Goal: Navigation & Orientation: Find specific page/section

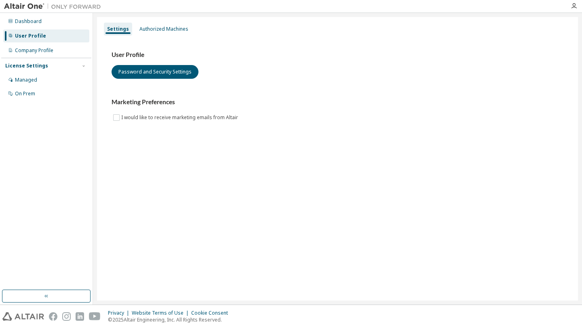
click at [175, 36] on div "User Profile Password and Security Settings Marketing Preferences I would like …" at bounding box center [338, 91] width 472 height 110
click at [171, 30] on div "Authorized Machines" at bounding box center [164, 29] width 49 height 6
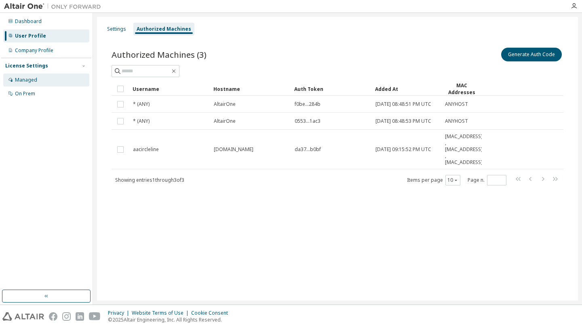
click at [23, 83] on div "Managed" at bounding box center [46, 80] width 86 height 13
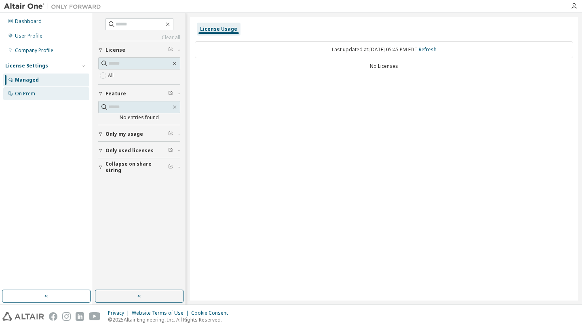
click at [29, 96] on div "On Prem" at bounding box center [25, 94] width 20 height 6
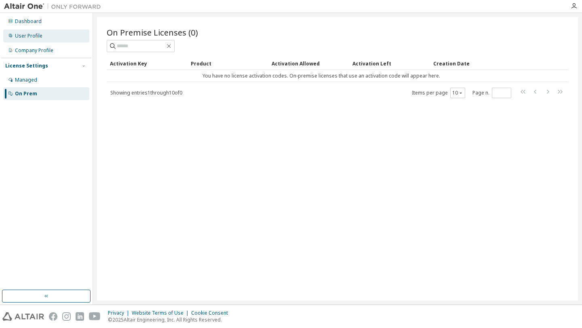
click at [31, 39] on div "User Profile" at bounding box center [46, 36] width 86 height 13
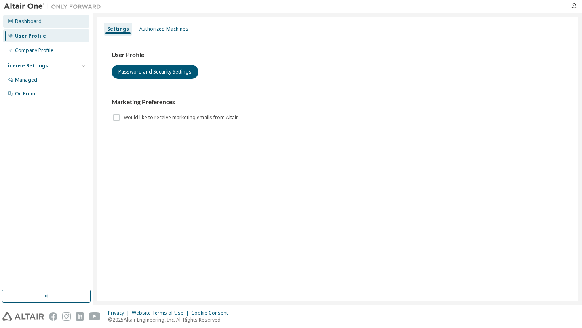
click at [32, 23] on div "Dashboard" at bounding box center [28, 21] width 27 height 6
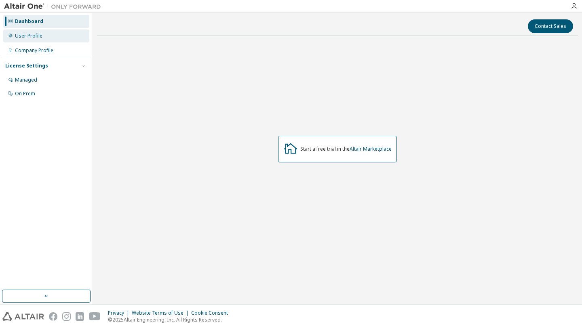
click at [40, 34] on div "User Profile" at bounding box center [29, 36] width 28 height 6
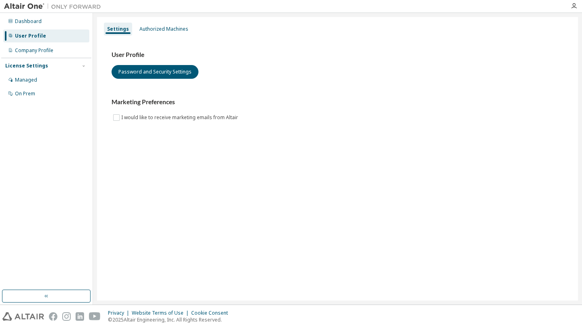
click at [39, 68] on div "License Settings" at bounding box center [26, 66] width 43 height 6
click at [39, 62] on div "License Settings" at bounding box center [46, 65] width 82 height 7
click at [44, 295] on icon "button" at bounding box center [46, 296] width 6 height 6
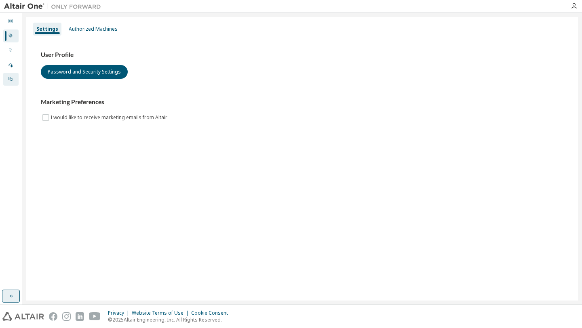
click at [11, 82] on div at bounding box center [10, 79] width 5 height 6
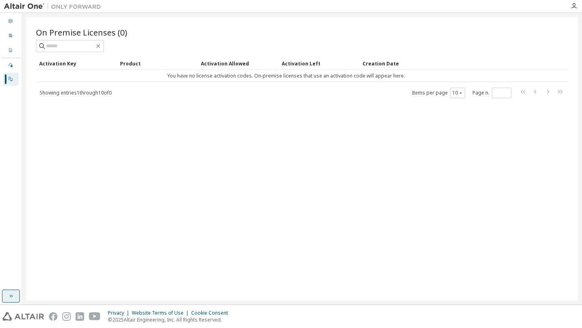
click at [11, 296] on icon "button" at bounding box center [11, 296] width 6 height 6
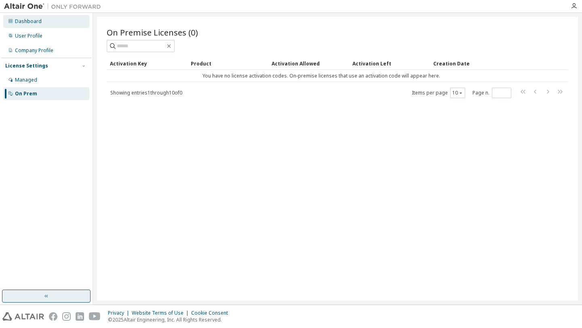
click at [32, 25] on div "Dashboard" at bounding box center [46, 21] width 86 height 13
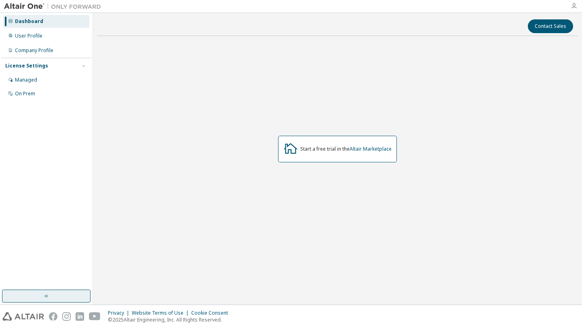
click at [575, 5] on icon "button" at bounding box center [574, 6] width 6 height 6
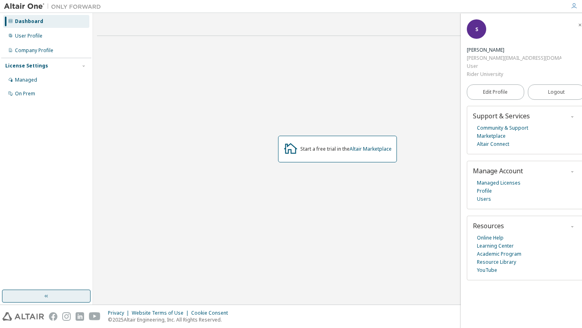
click at [349, 222] on div "Start a free trial in the Altair Marketplace" at bounding box center [337, 149] width 481 height 214
